Goal: Information Seeking & Learning: Find specific fact

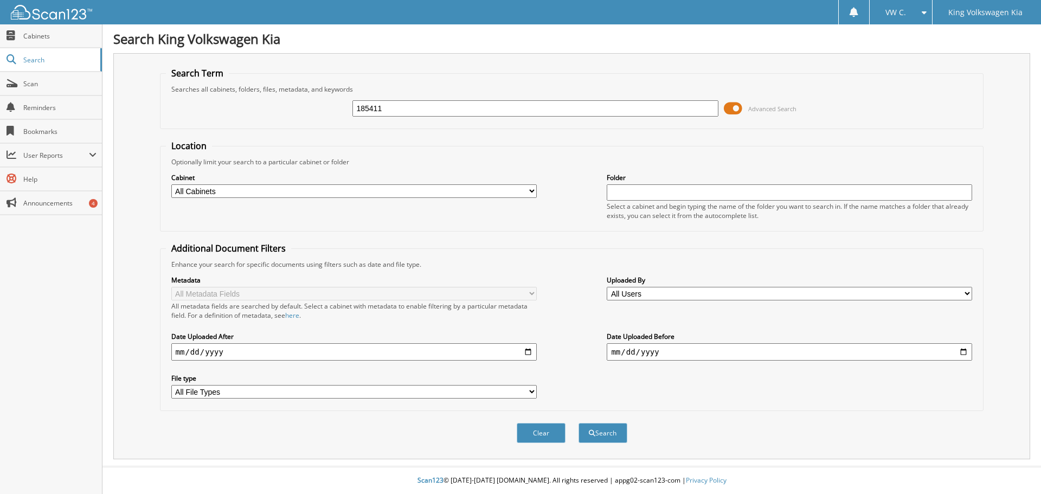
type input "185411"
click at [579, 423] on button "Search" at bounding box center [603, 433] width 49 height 20
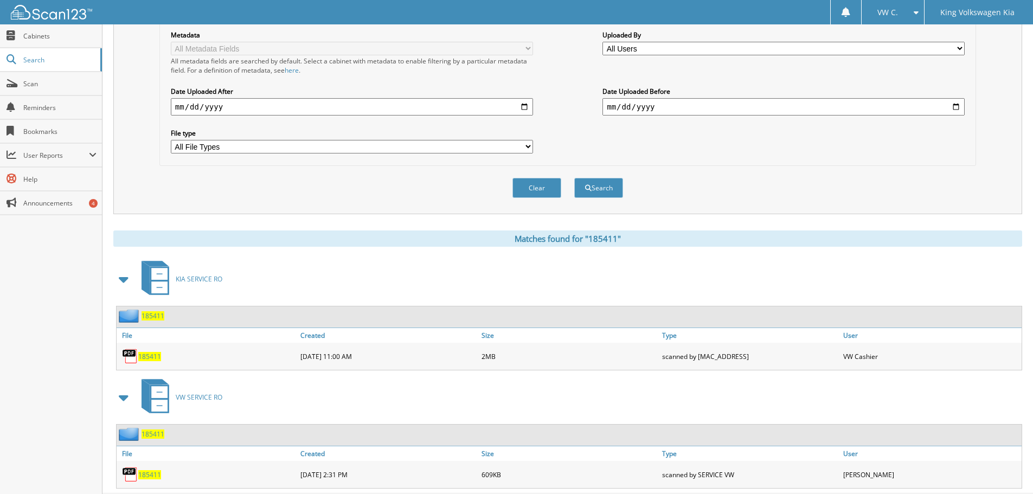
scroll to position [273, 0]
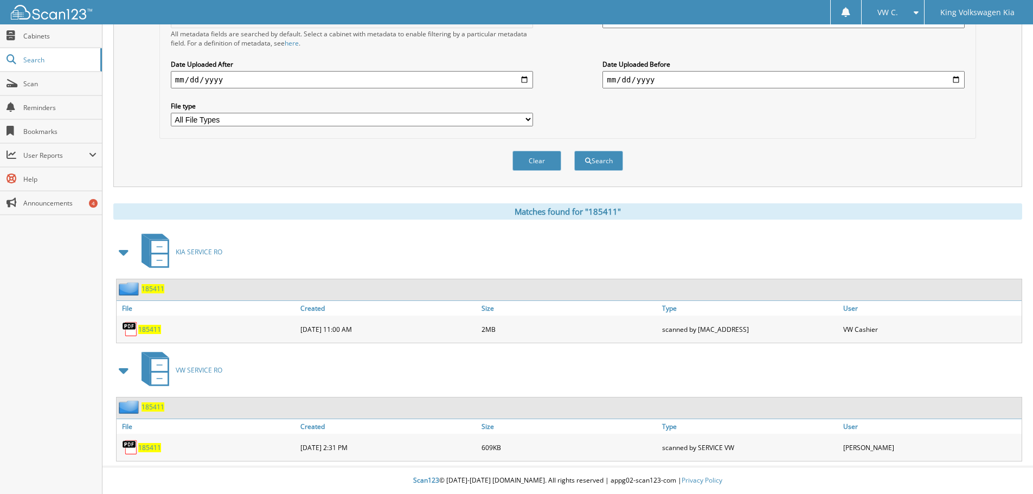
click at [142, 324] on div "185411" at bounding box center [207, 329] width 181 height 22
click at [147, 327] on span "185411" at bounding box center [149, 329] width 23 height 9
